Goal: Information Seeking & Learning: Find specific fact

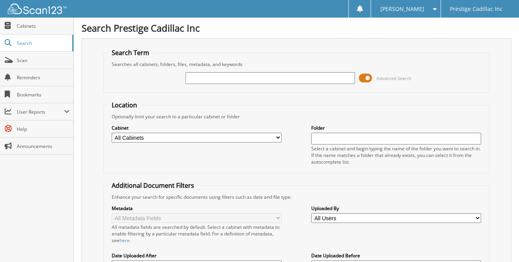
click at [172, 135] on select "All Cabinets 2017 ACCOUNTS PAYABLE CUSTOMER PAYMENTS DEALS PARTS RENTAL AGREEME…" at bounding box center [197, 138] width 170 height 10
select select "15656"
click at [112, 133] on select "All Cabinets 2017 ACCOUNTS PAYABLE CUSTOMER PAYMENTS DEALS PARTS RENTAL AGREEME…" at bounding box center [197, 138] width 170 height 10
click at [213, 79] on input "text" at bounding box center [271, 78] width 170 height 12
type input "w"
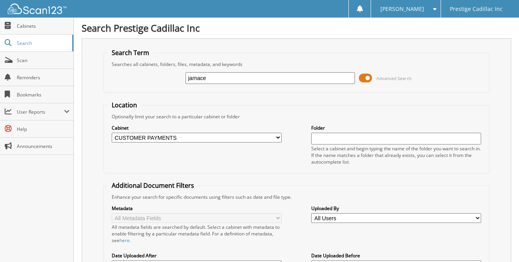
type input "jarnace"
click at [236, 76] on input "jarnace" at bounding box center [271, 78] width 170 height 12
type input "j"
type input "white"
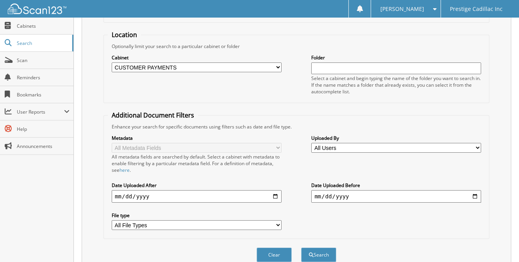
scroll to position [117, 0]
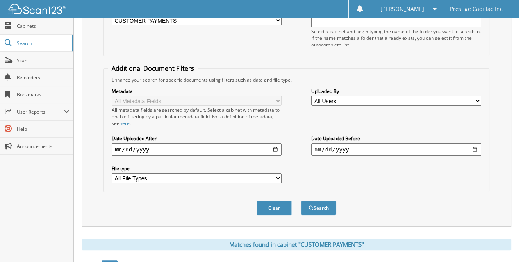
click at [278, 143] on input "date" at bounding box center [197, 149] width 170 height 13
type input "2023-01-17"
click at [130, 143] on input "2023-01-17" at bounding box center [197, 149] width 170 height 13
type input "2023-01-01"
click at [376, 143] on input "date" at bounding box center [397, 149] width 170 height 13
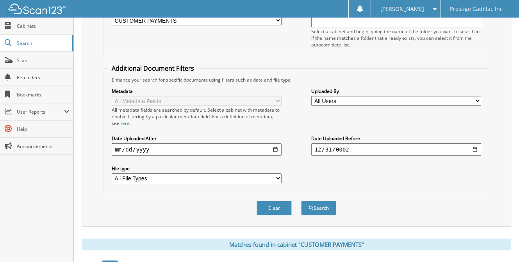
type input "0023-12-31"
type input "[DATE]"
click at [381, 161] on div "Metadata All Metadata Fields All metadata fields are searched by default. Selec…" at bounding box center [297, 135] width 378 height 105
click at [315, 201] on button "Search" at bounding box center [318, 208] width 35 height 14
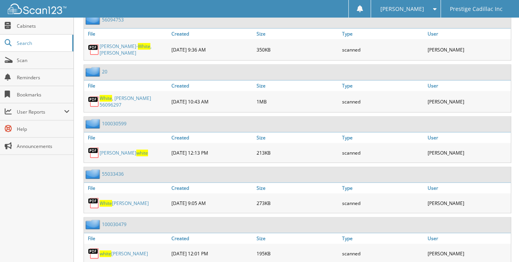
scroll to position [457, 0]
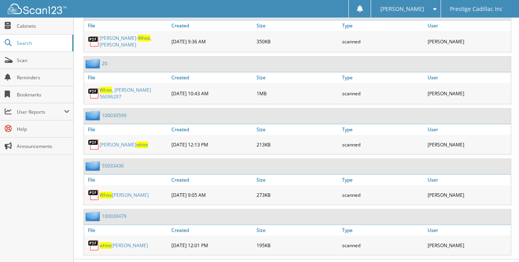
click at [121, 242] on link "white ashley" at bounding box center [124, 245] width 48 height 7
click at [136, 141] on span "white" at bounding box center [142, 144] width 12 height 7
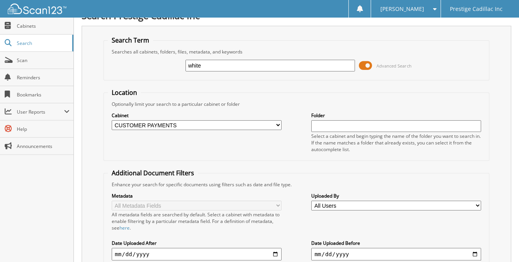
scroll to position [0, 0]
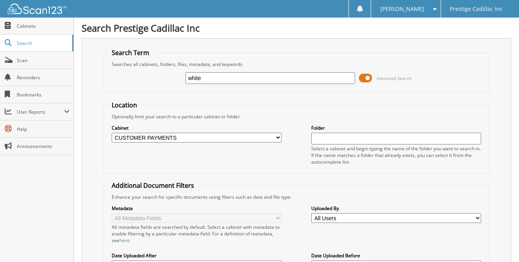
click at [189, 137] on select "All Cabinets 2017 ACCOUNTS PAYABLE CUSTOMER PAYMENTS DEALS PARTS RENTAL AGREEME…" at bounding box center [197, 138] width 170 height 10
select select
click at [112, 133] on select "All Cabinets 2017 ACCOUNTS PAYABLE CUSTOMER PAYMENTS DEALS PARTS RENTAL AGREEME…" at bounding box center [197, 138] width 170 height 10
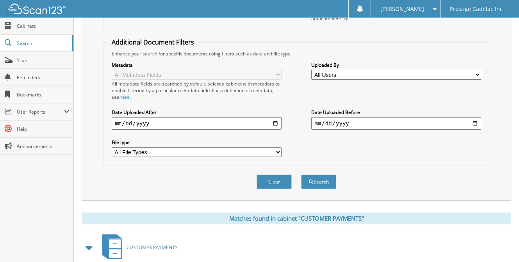
scroll to position [195, 0]
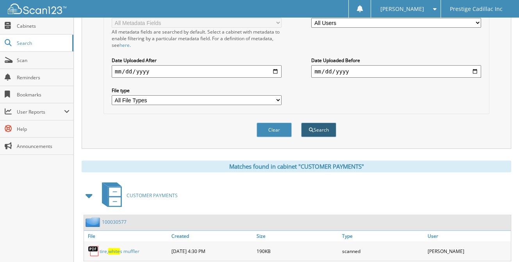
click at [323, 125] on button "Search" at bounding box center [318, 130] width 35 height 14
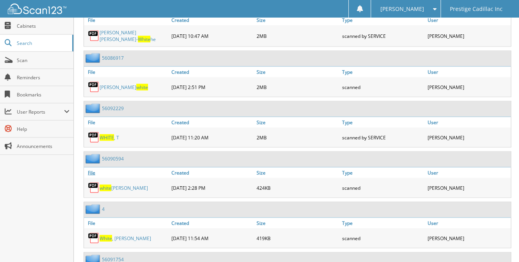
scroll to position [1368, 0]
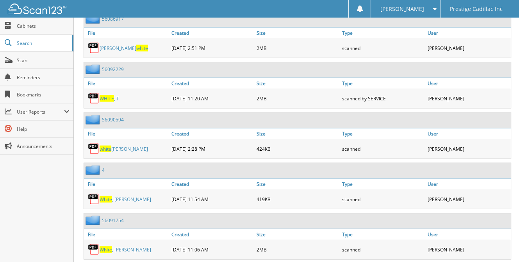
click at [124, 196] on link "White , [PERSON_NAME]" at bounding box center [126, 199] width 52 height 7
click at [106, 196] on span "White" at bounding box center [106, 199] width 13 height 7
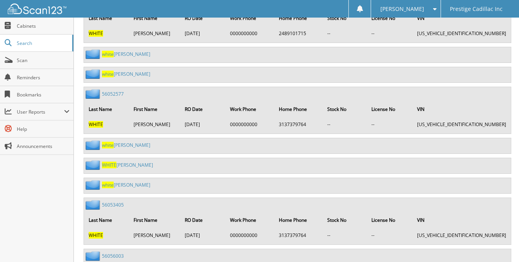
scroll to position [2488, 0]
